Goal: Use online tool/utility: Utilize a website feature to perform a specific function

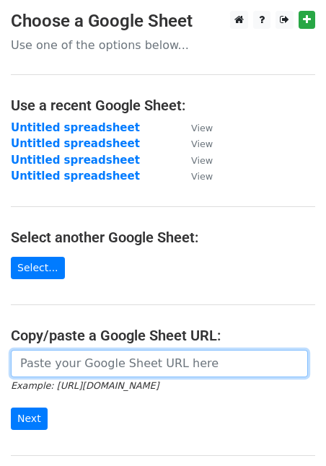
click at [123, 360] on input "url" at bounding box center [159, 363] width 297 height 27
paste input "https://docs.google.com/spreadsheets/d/1S2GeM3Uv--KOv-Ob1ssp2Vml7HNq733aCkftnwH…"
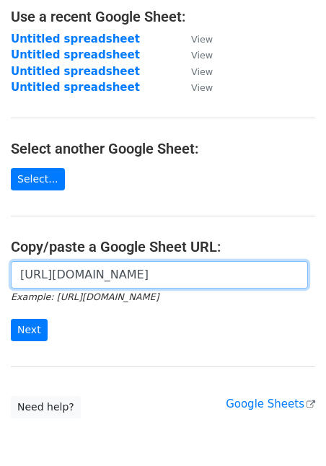
scroll to position [114, 0]
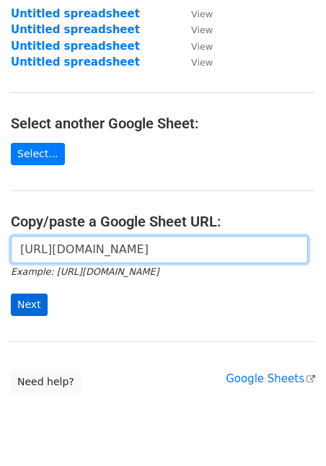
type input "https://docs.google.com/spreadsheets/d/1S2GeM3Uv--KOv-Ob1ssp2Vml7HNq733aCkftnwH…"
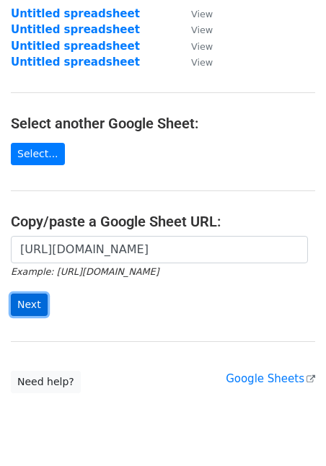
click at [37, 298] on input "Next" at bounding box center [29, 304] width 37 height 22
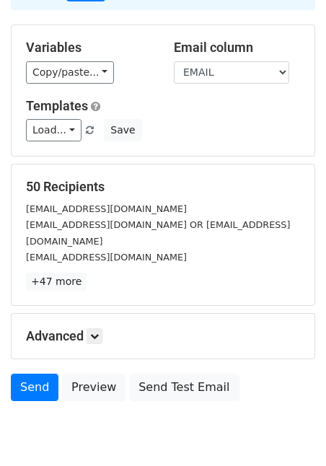
scroll to position [112, 0]
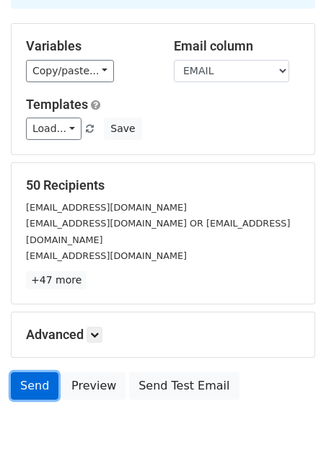
click at [30, 372] on link "Send" at bounding box center [35, 385] width 48 height 27
